Goal: Task Accomplishment & Management: Manage account settings

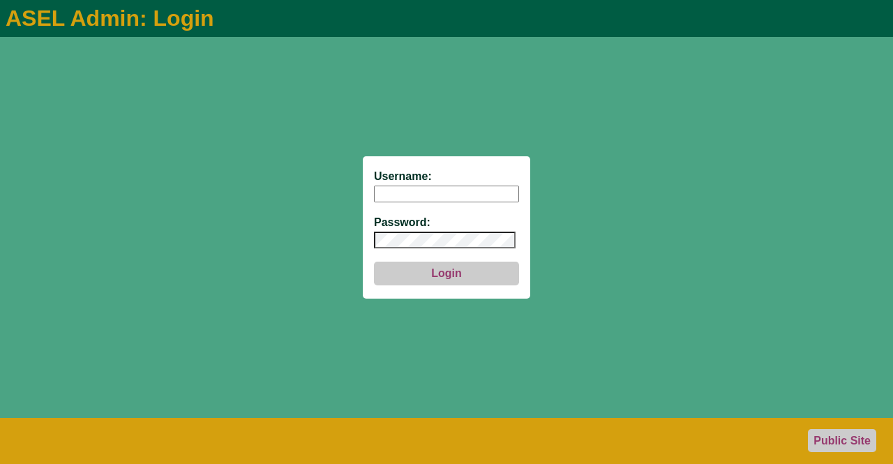
type input "aseladmin"
click at [435, 274] on button "Login" at bounding box center [446, 274] width 145 height 24
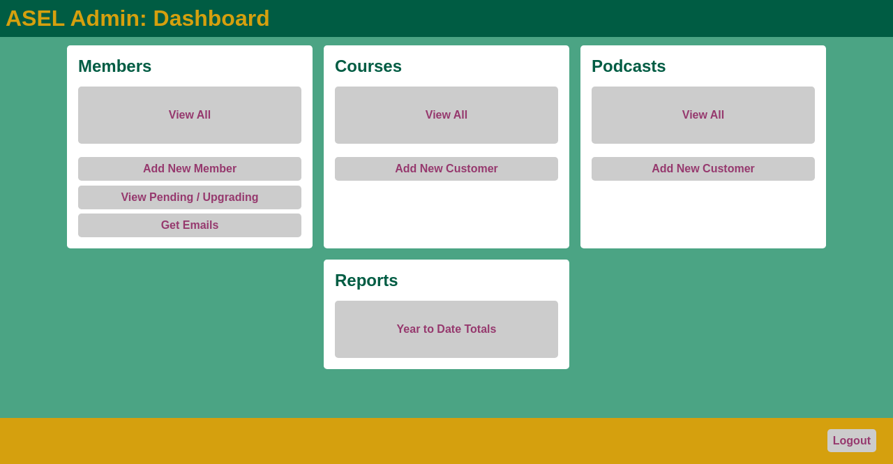
click at [195, 108] on link "View All" at bounding box center [189, 114] width 223 height 57
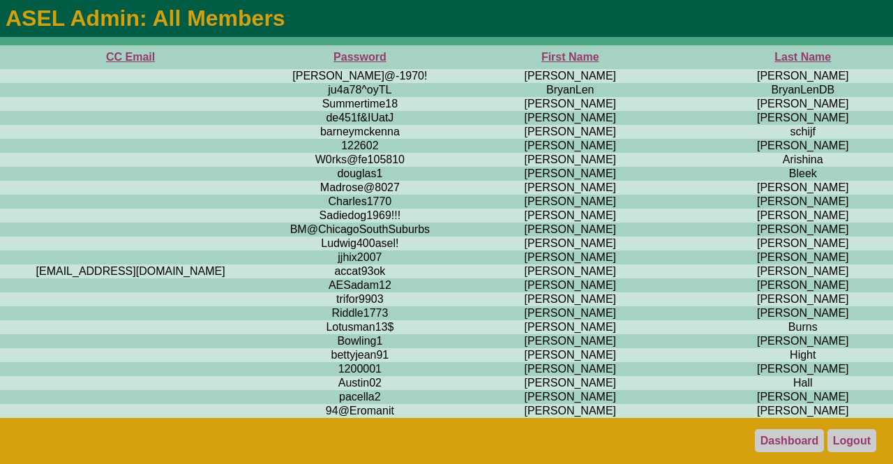
scroll to position [0, 652]
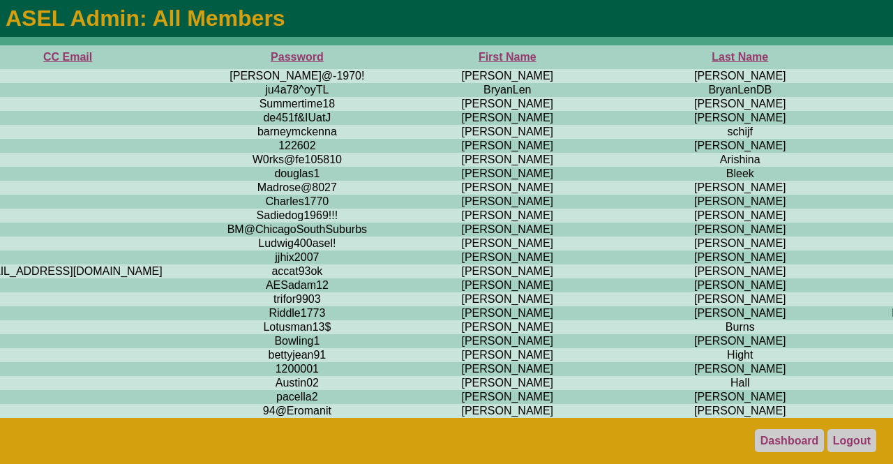
click at [384, 57] on th "First Name" at bounding box center [507, 57] width 247 height 24
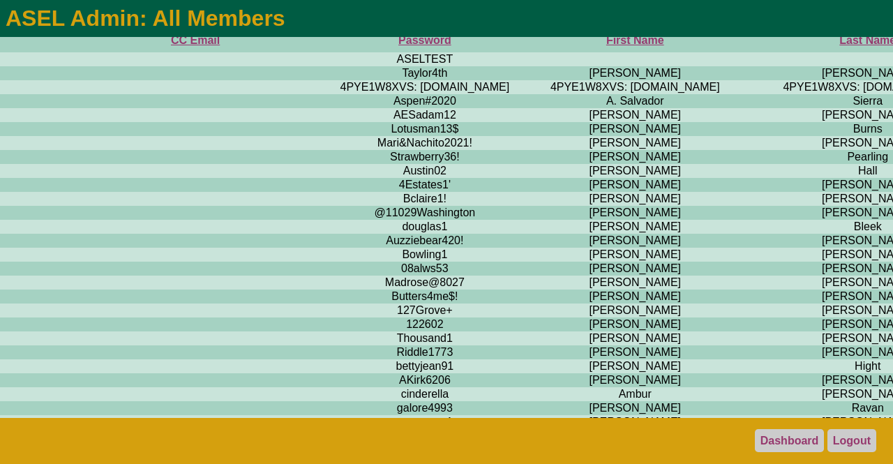
scroll to position [33, 518]
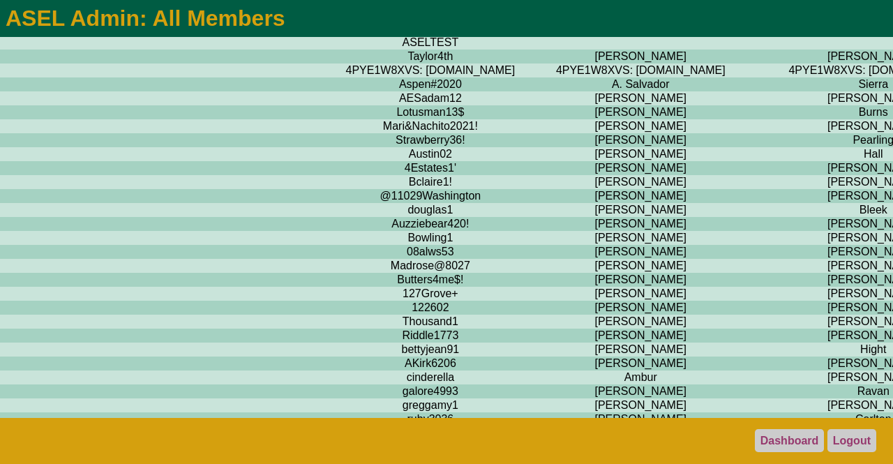
click at [517, 146] on td "Alaina" at bounding box center [640, 140] width 247 height 14
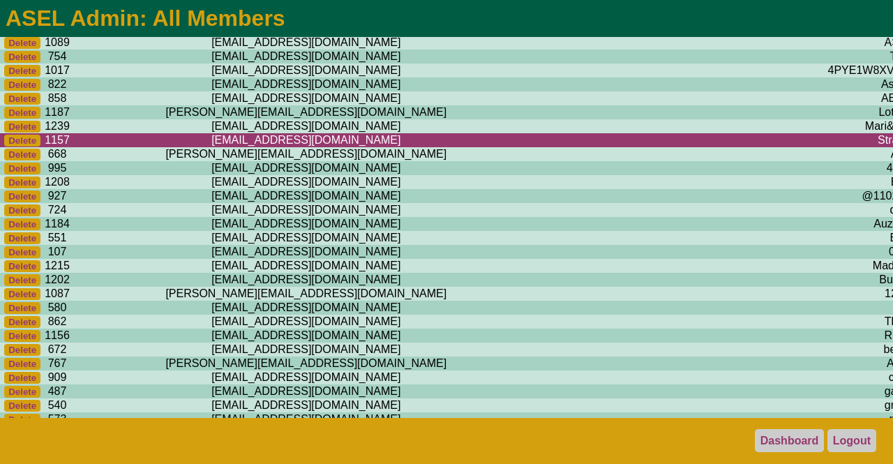
scroll to position [33, 0]
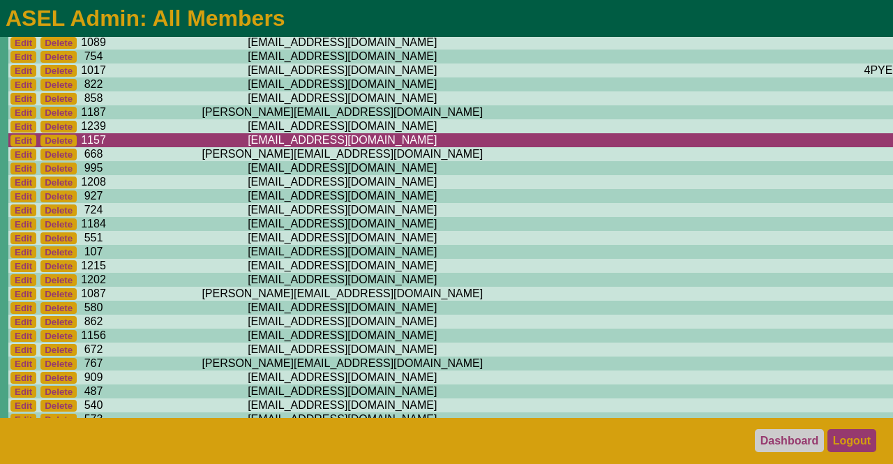
click at [857, 439] on link "Logout" at bounding box center [851, 440] width 49 height 23
